Goal: Check status

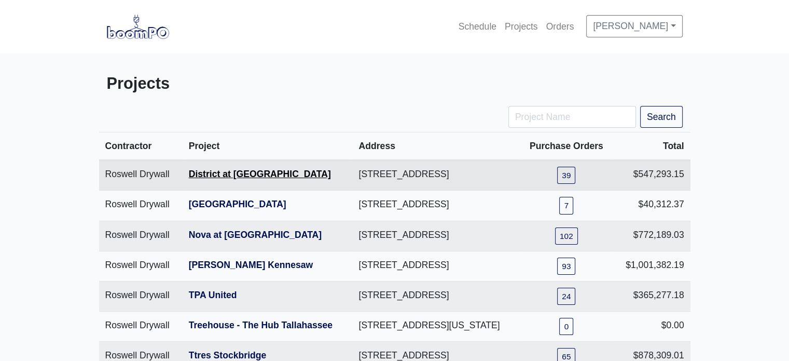
click at [243, 179] on link "District at [GEOGRAPHIC_DATA]" at bounding box center [260, 174] width 142 height 10
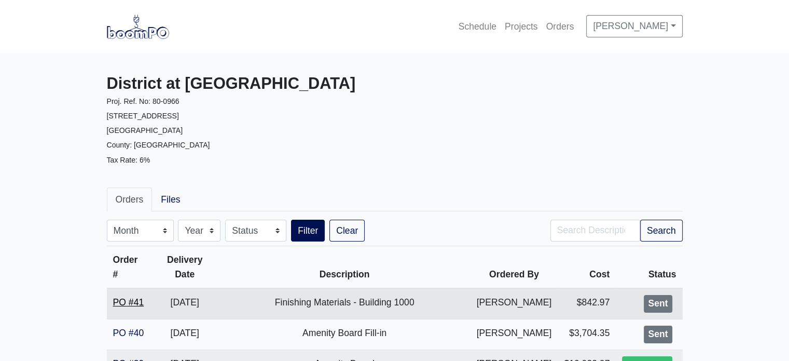
click at [128, 303] on link "PO #41" at bounding box center [128, 302] width 31 height 10
